Goal: Find specific page/section: Find specific page/section

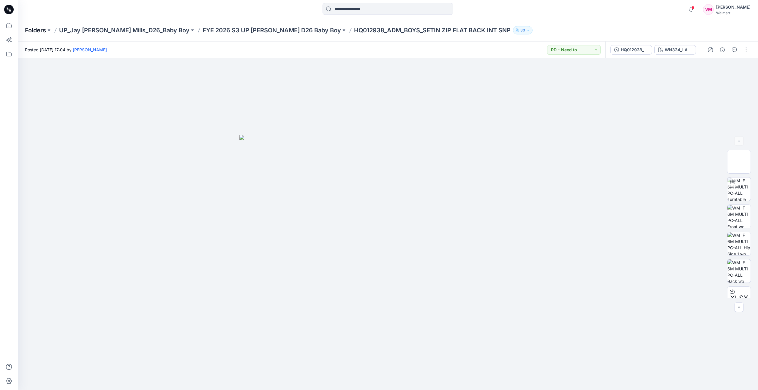
click at [39, 27] on p "Folders" at bounding box center [35, 30] width 21 height 8
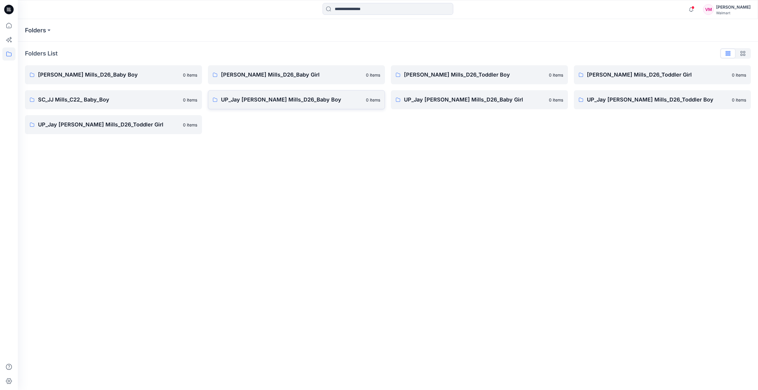
click at [255, 100] on p "UP_Jay [PERSON_NAME] Mills_D26_Baby Boy" at bounding box center [291, 100] width 141 height 8
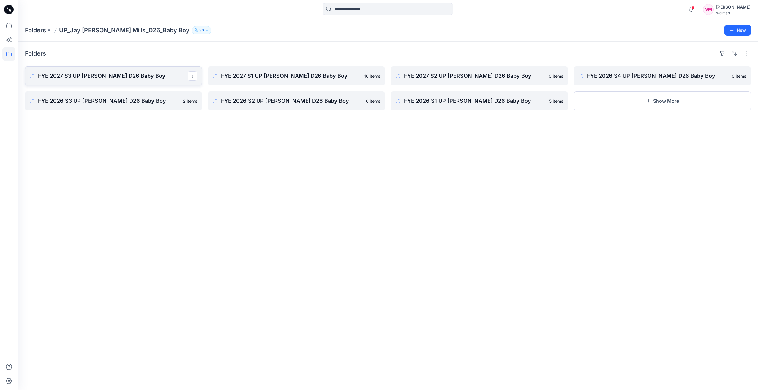
click at [134, 75] on p "FYE 2027 S3 UP [PERSON_NAME] D26 Baby Boy" at bounding box center [113, 76] width 150 height 8
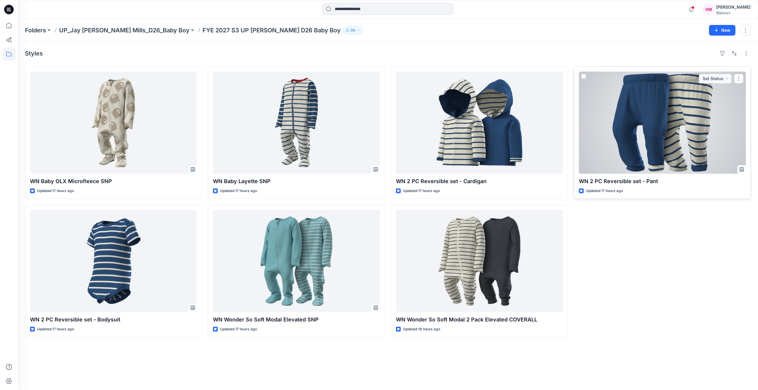
click at [664, 136] on div at bounding box center [662, 123] width 167 height 102
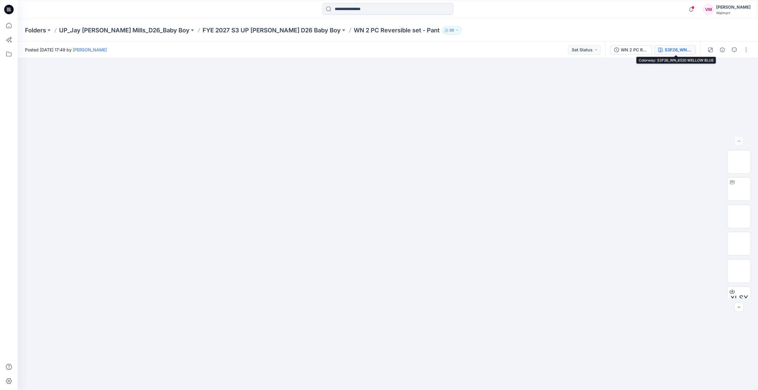
click at [671, 51] on div "S3F26_WN_6520 MELLOW BLUE" at bounding box center [678, 50] width 27 height 7
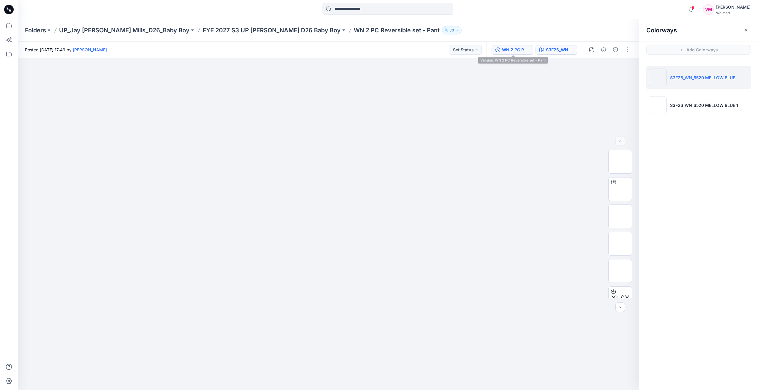
click at [501, 48] on button "WN 2 PC Reversible set - Pant" at bounding box center [513, 50] width 42 height 10
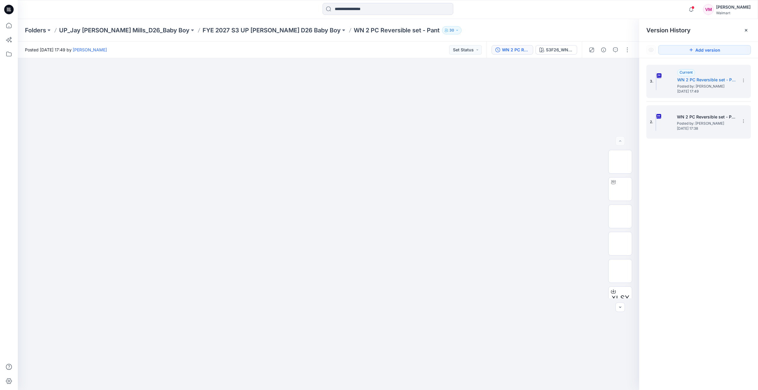
click at [692, 118] on h5 "WN 2 PC Reversible set - Pant" at bounding box center [706, 116] width 59 height 7
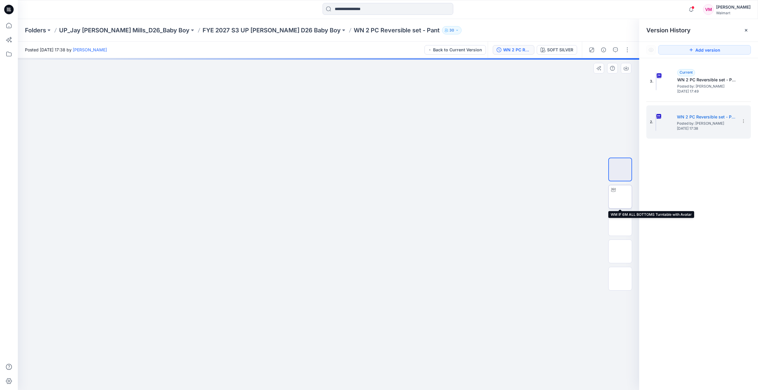
click at [620, 197] on img at bounding box center [620, 197] width 0 height 0
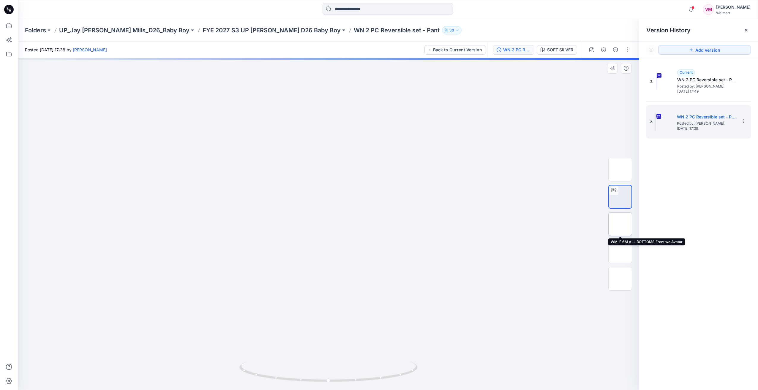
click at [620, 224] on img at bounding box center [620, 224] width 0 height 0
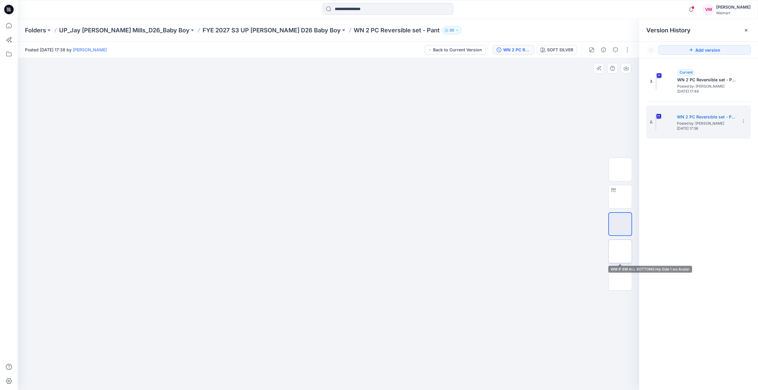
click at [620, 252] on img at bounding box center [620, 252] width 0 height 0
click at [620, 279] on img at bounding box center [620, 279] width 0 height 0
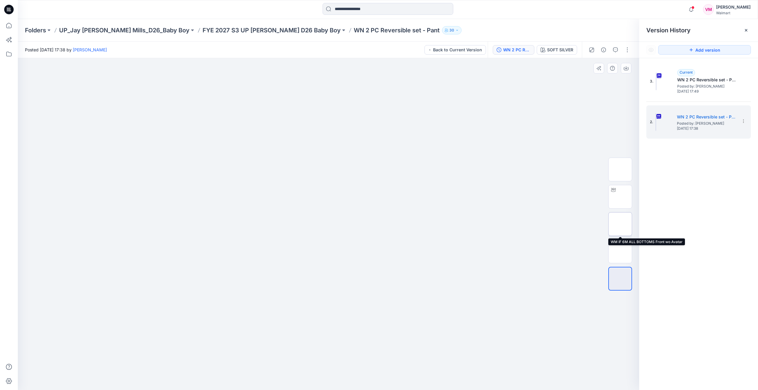
click at [620, 224] on img at bounding box center [620, 224] width 0 height 0
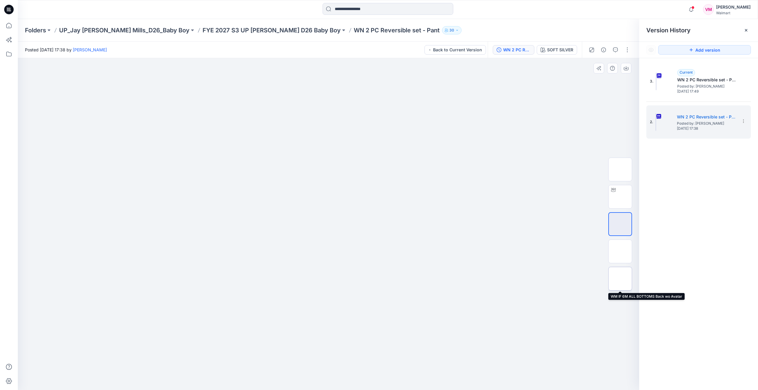
click at [620, 279] on img at bounding box center [620, 279] width 0 height 0
drag, startPoint x: 622, startPoint y: 255, endPoint x: 624, endPoint y: 251, distance: 4.3
click at [620, 252] on img at bounding box center [620, 252] width 0 height 0
